Goal: Information Seeking & Learning: Learn about a topic

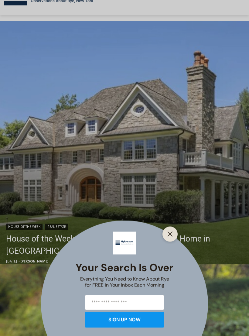
scroll to position [106, 0]
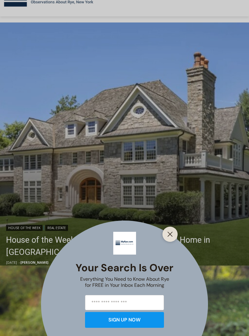
click at [174, 234] on button "Close" at bounding box center [170, 234] width 8 height 8
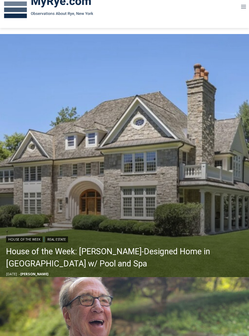
scroll to position [0, 0]
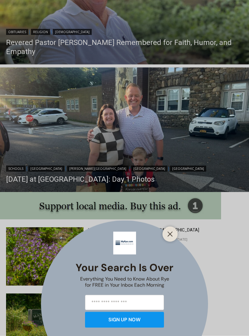
scroll to position [440, 0]
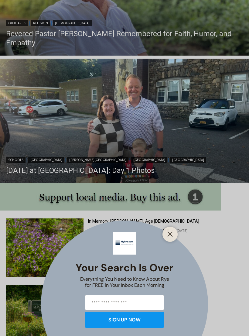
click at [39, 131] on div "Your Search is Over Everything You Need to Know About Rye for FREE in Your Inbo…" at bounding box center [124, 168] width 249 height 336
click at [36, 135] on div "Your Search is Over Everything You Need to Know About Rye for FREE in Your Inbo…" at bounding box center [124, 168] width 249 height 336
click at [168, 237] on icon "Close" at bounding box center [169, 233] width 5 height 5
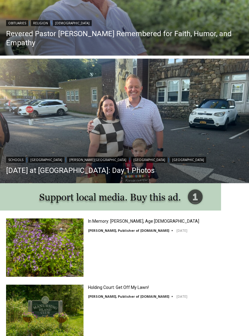
click at [52, 126] on img "Read More First Day of School at Rye City Schools: Day 1 Photos" at bounding box center [124, 121] width 249 height 124
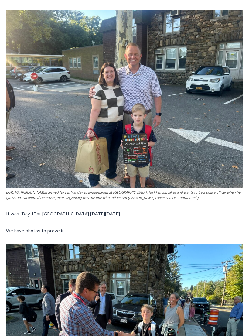
scroll to position [210, 0]
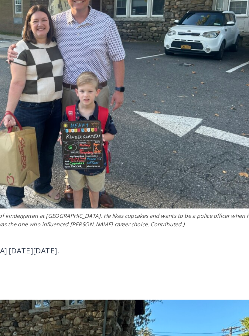
click at [124, 110] on img at bounding box center [124, 138] width 237 height 178
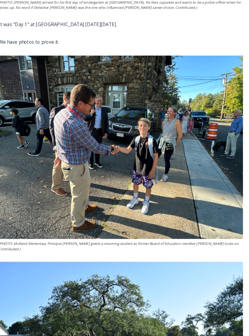
scroll to position [438, 0]
click at [34, 132] on img at bounding box center [124, 144] width 237 height 178
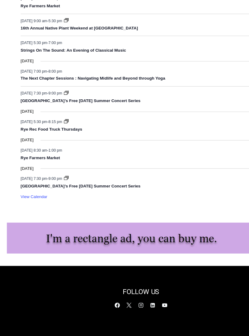
scroll to position [2654, 0]
